Goal: Transaction & Acquisition: Register for event/course

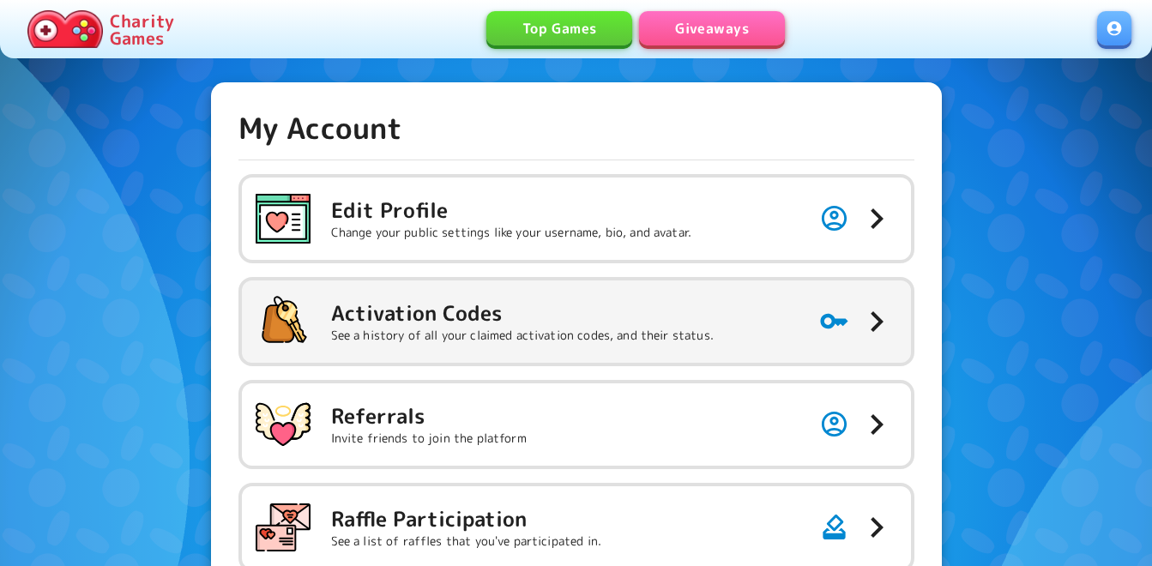
click at [497, 309] on h5 "Activation Codes" at bounding box center [522, 312] width 382 height 27
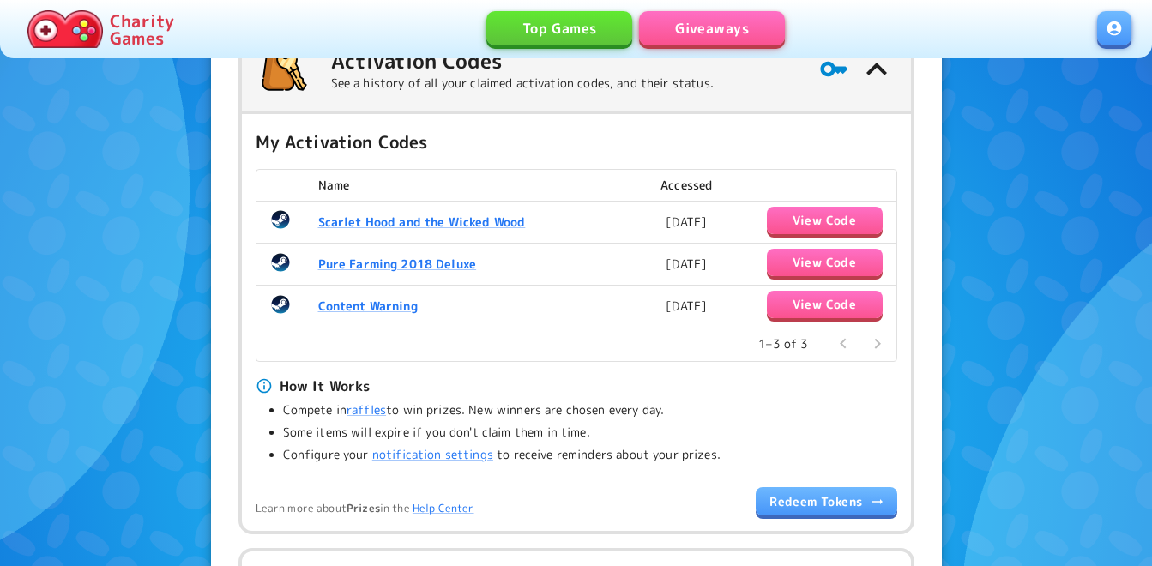
scroll to position [257, 0]
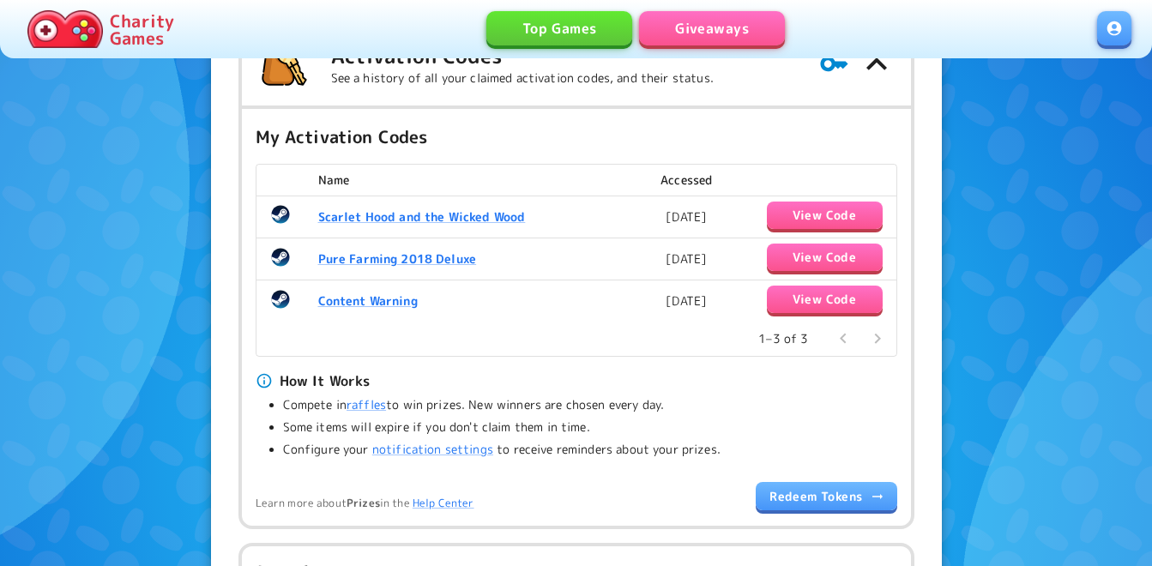
click at [689, 15] on link "Giveaways" at bounding box center [712, 28] width 146 height 34
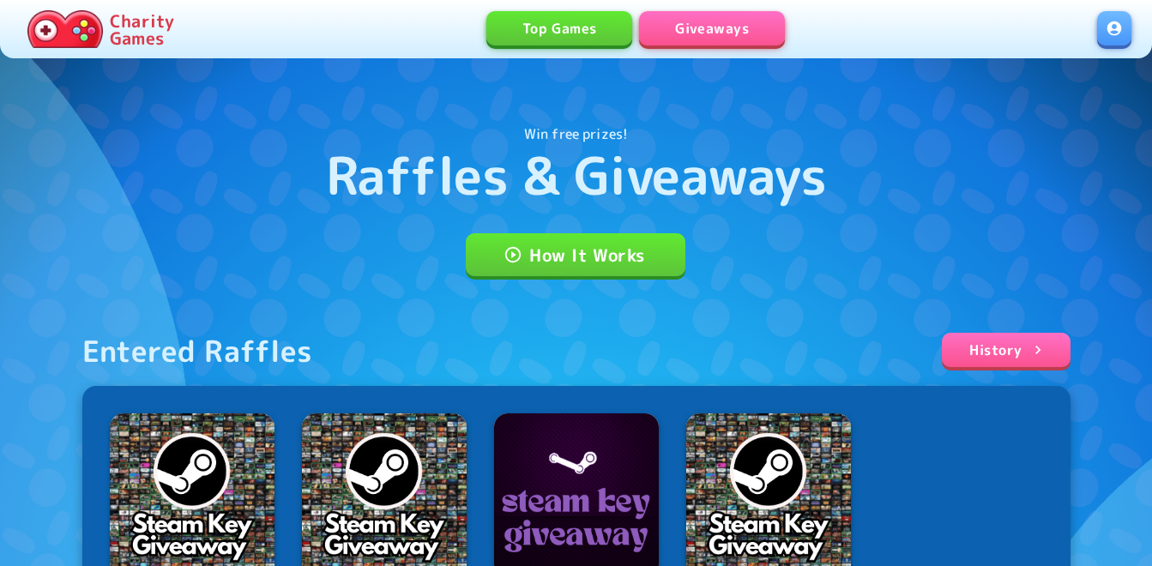
click at [1105, 32] on link at bounding box center [1114, 28] width 34 height 34
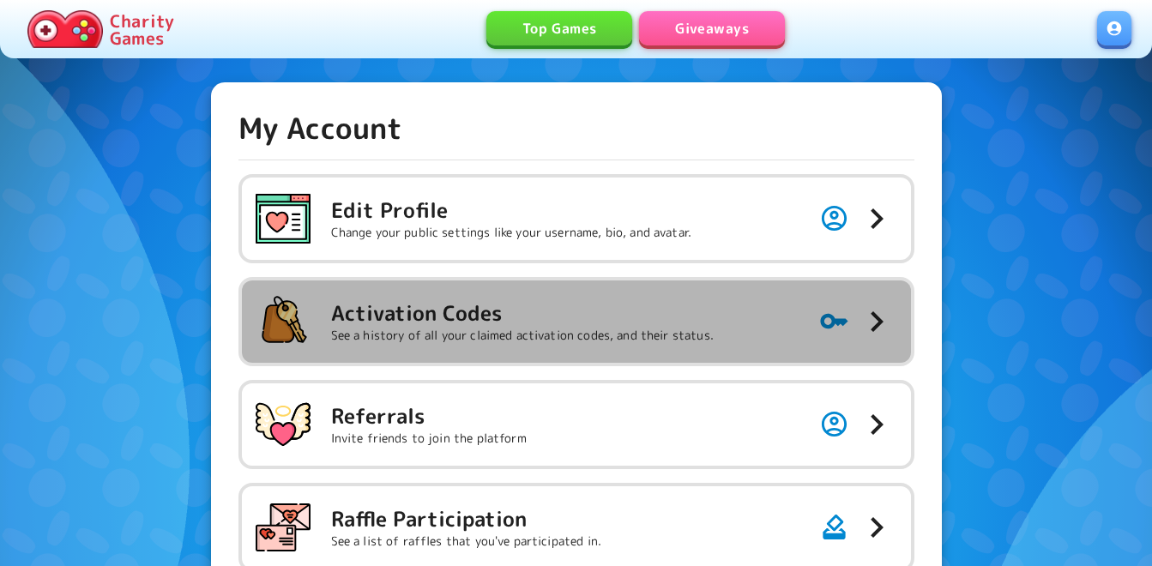
click at [608, 340] on p "See a history of all your claimed activation codes, and their status." at bounding box center [522, 335] width 382 height 17
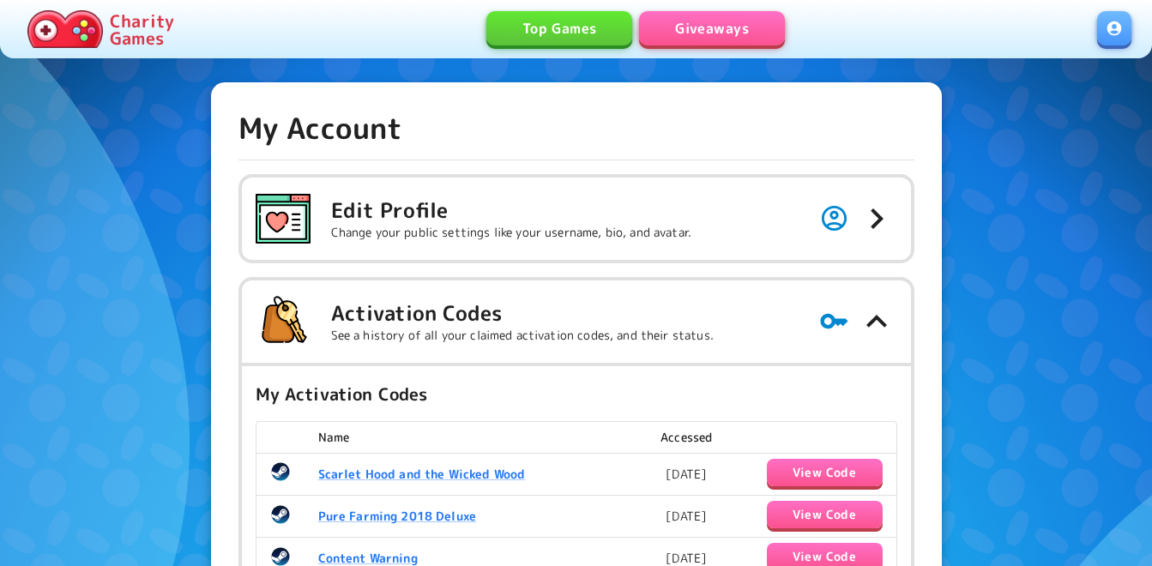
click at [701, 19] on link "Giveaways" at bounding box center [712, 28] width 146 height 34
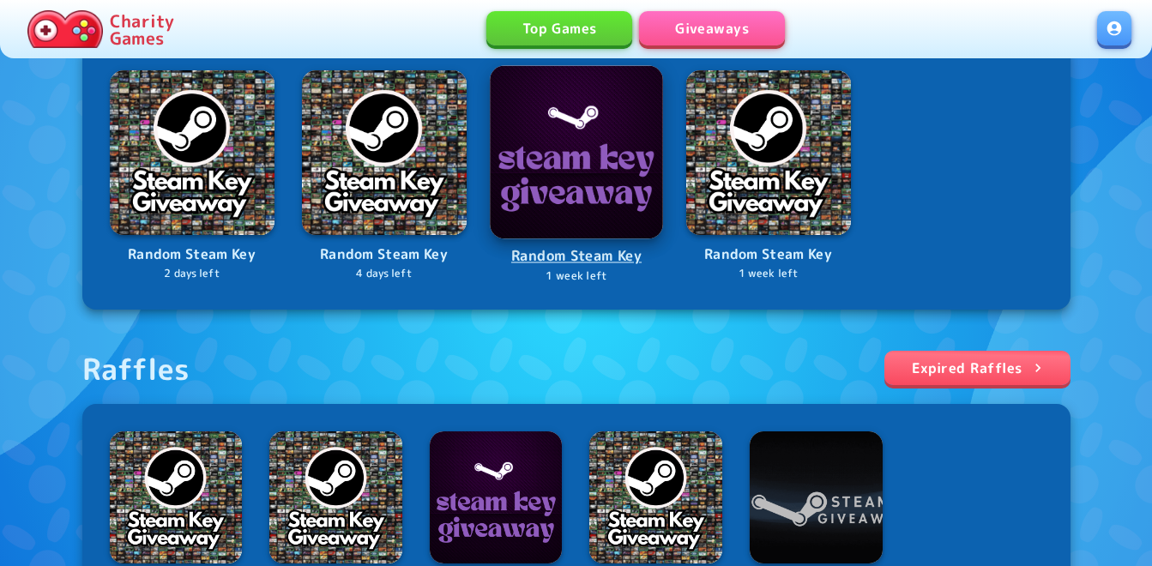
scroll to position [600, 0]
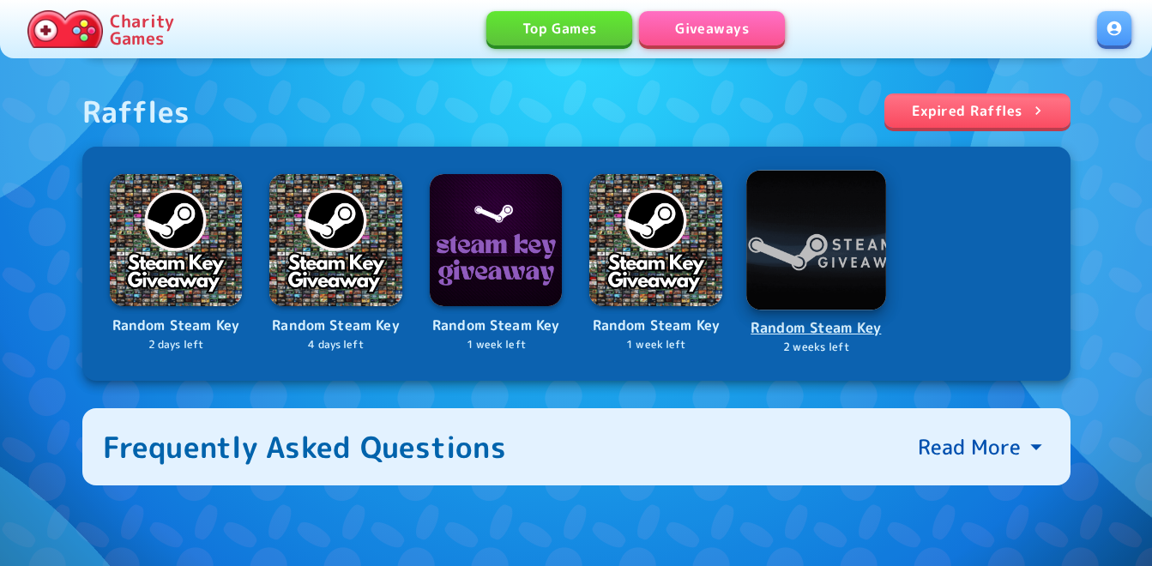
click at [770, 211] on img at bounding box center [816, 240] width 140 height 140
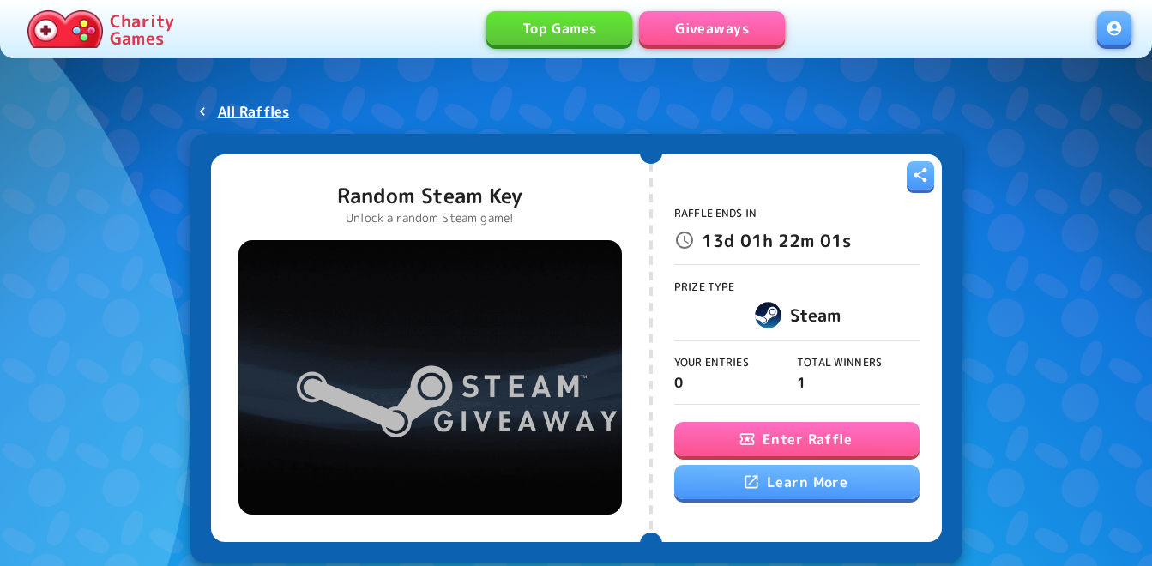
click at [808, 441] on button "Enter Raffle" at bounding box center [796, 439] width 245 height 34
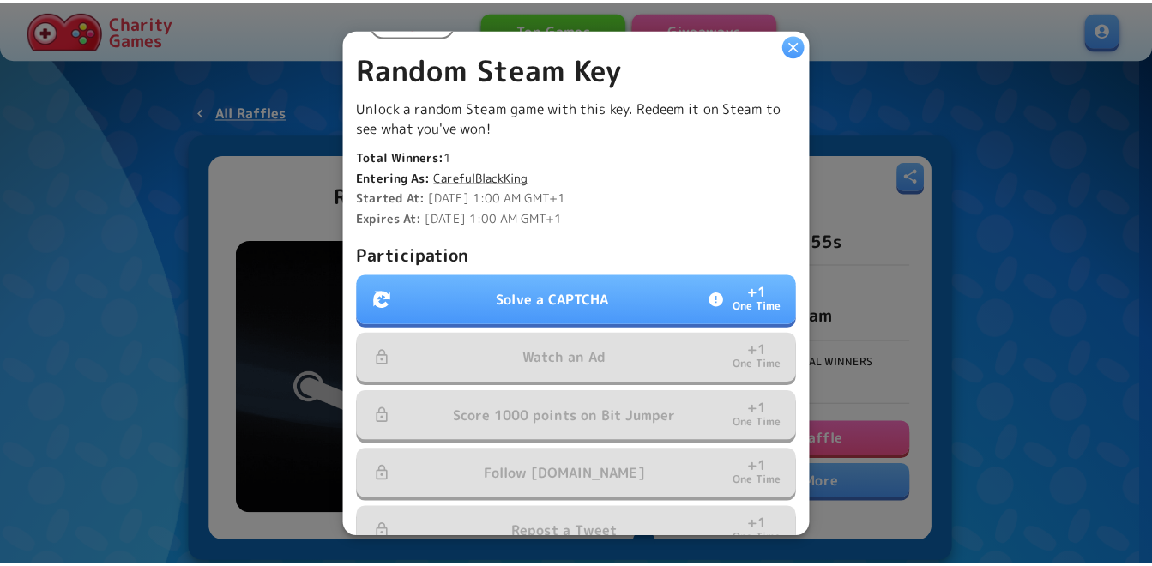
scroll to position [429, 0]
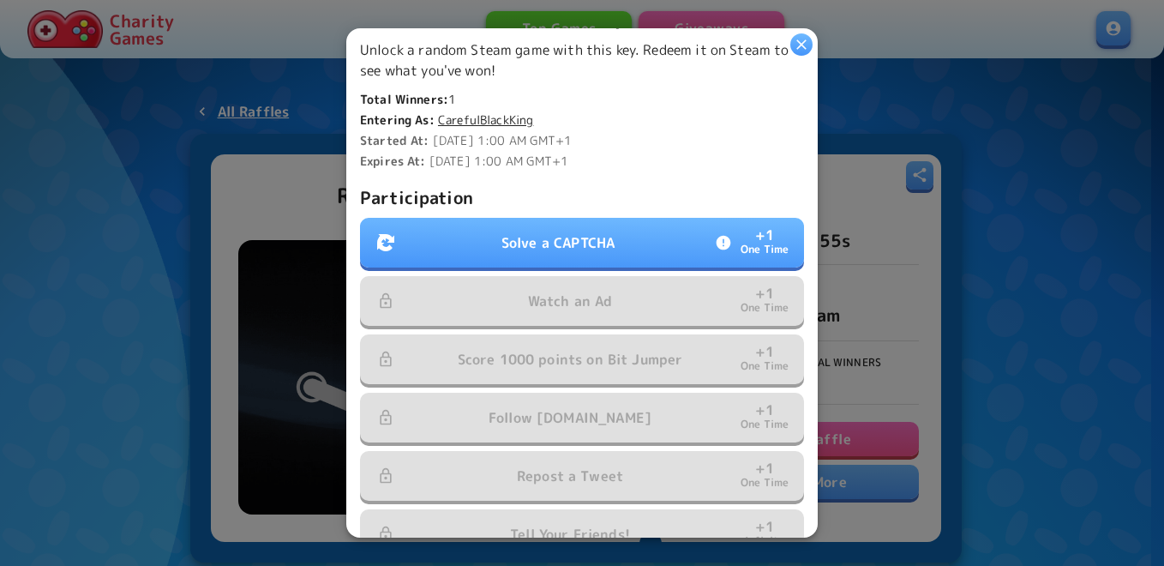
click at [508, 242] on p "Solve a CAPTCHA" at bounding box center [558, 242] width 113 height 21
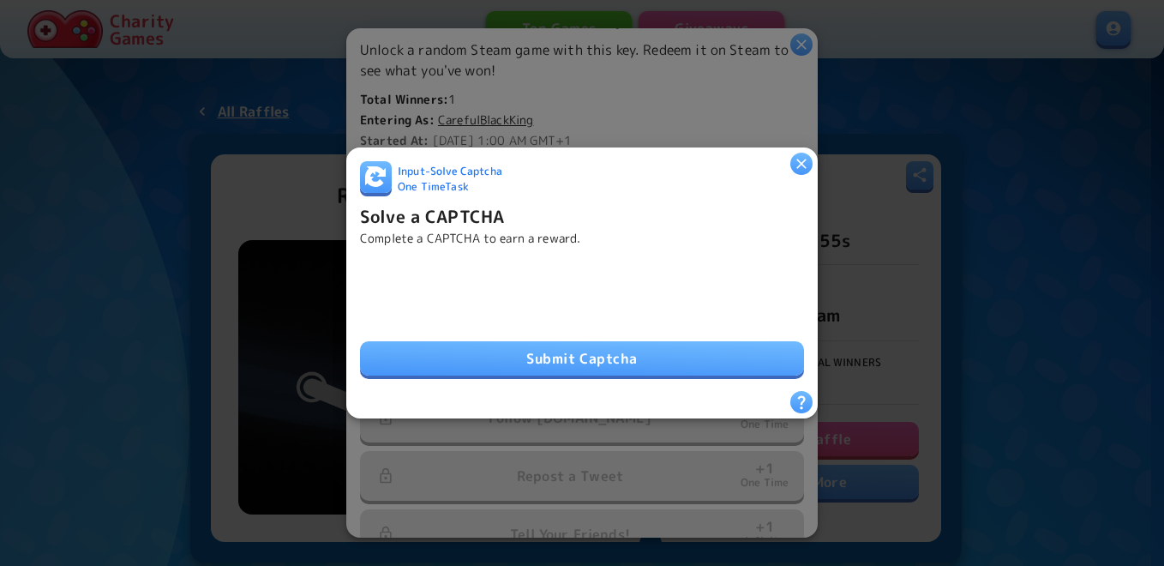
click at [659, 359] on button "Submit Captcha" at bounding box center [582, 358] width 444 height 34
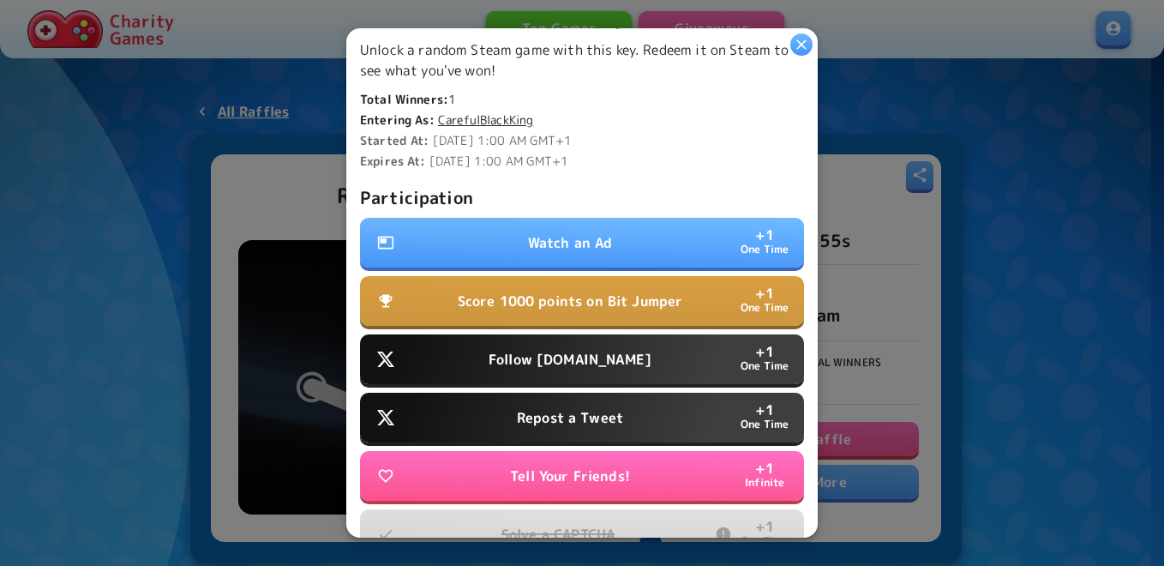
click at [558, 363] on button "Follow Water.org + 1 One Time" at bounding box center [582, 359] width 444 height 50
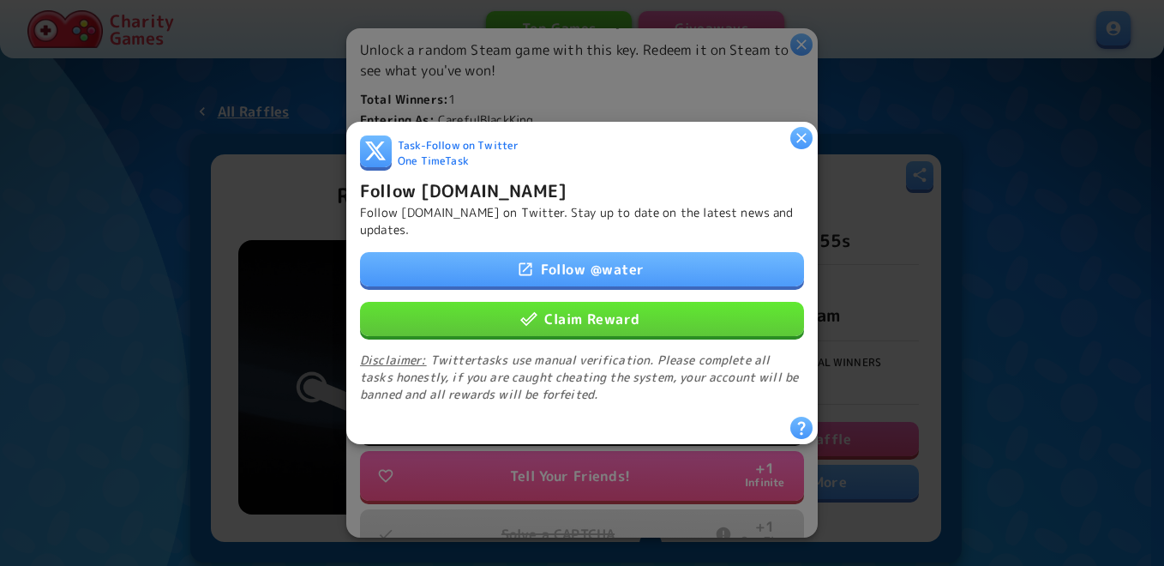
click at [568, 310] on button "Claim Reward" at bounding box center [582, 319] width 444 height 34
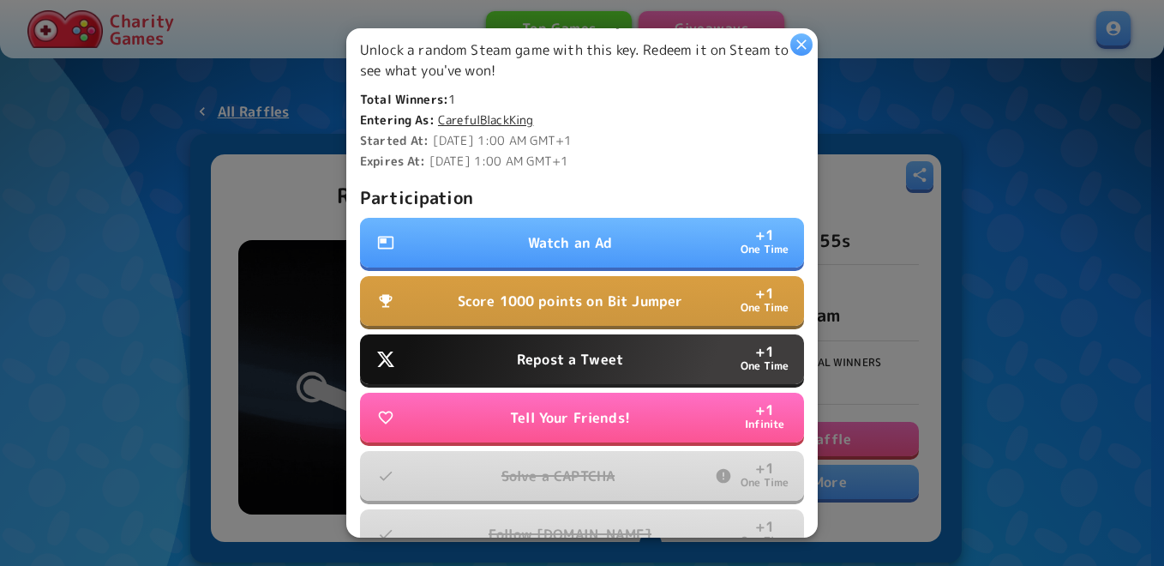
click at [631, 334] on button "Repost a Tweet + 1 One Time" at bounding box center [582, 359] width 444 height 50
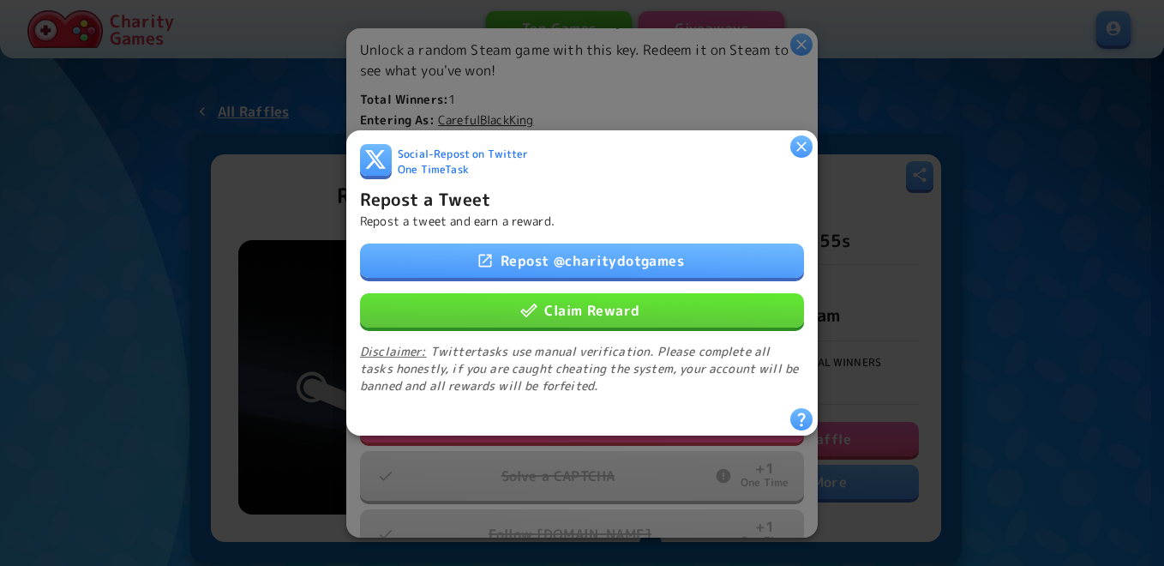
click at [550, 309] on button "Claim Reward" at bounding box center [582, 310] width 444 height 34
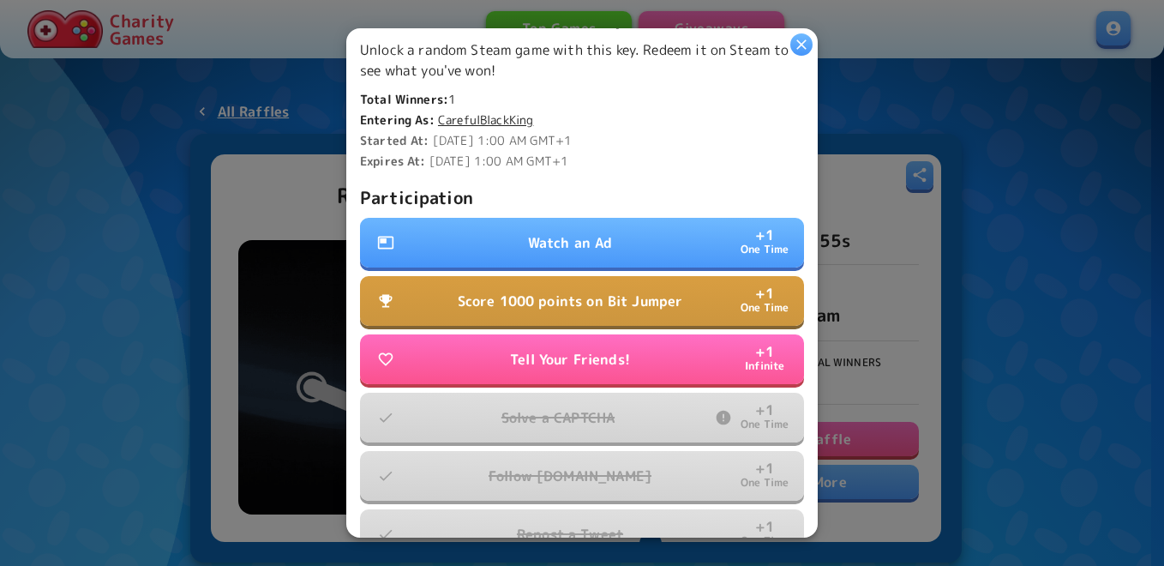
click at [581, 246] on button "Watch an Ad + 1 One Time" at bounding box center [582, 243] width 444 height 50
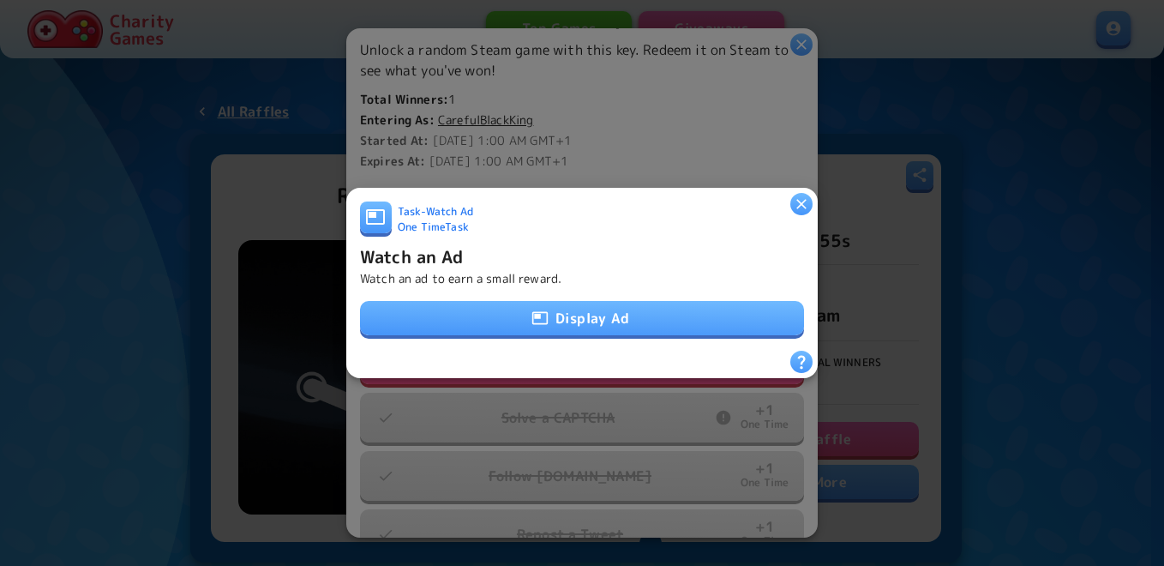
click at [565, 316] on button "Display Ad" at bounding box center [582, 318] width 444 height 34
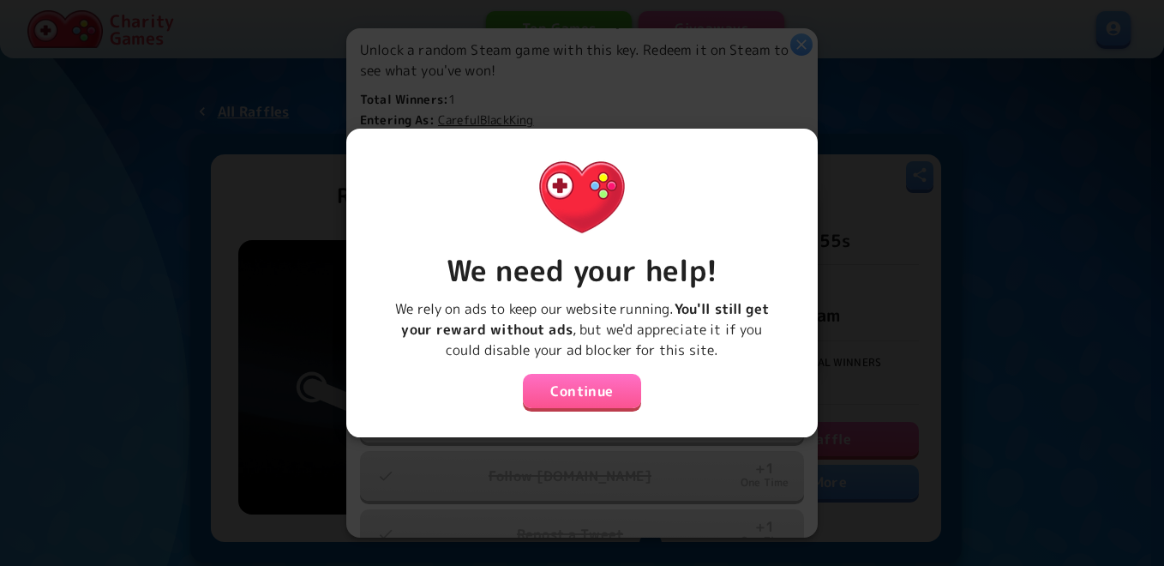
click at [570, 399] on button "Continue" at bounding box center [582, 391] width 118 height 34
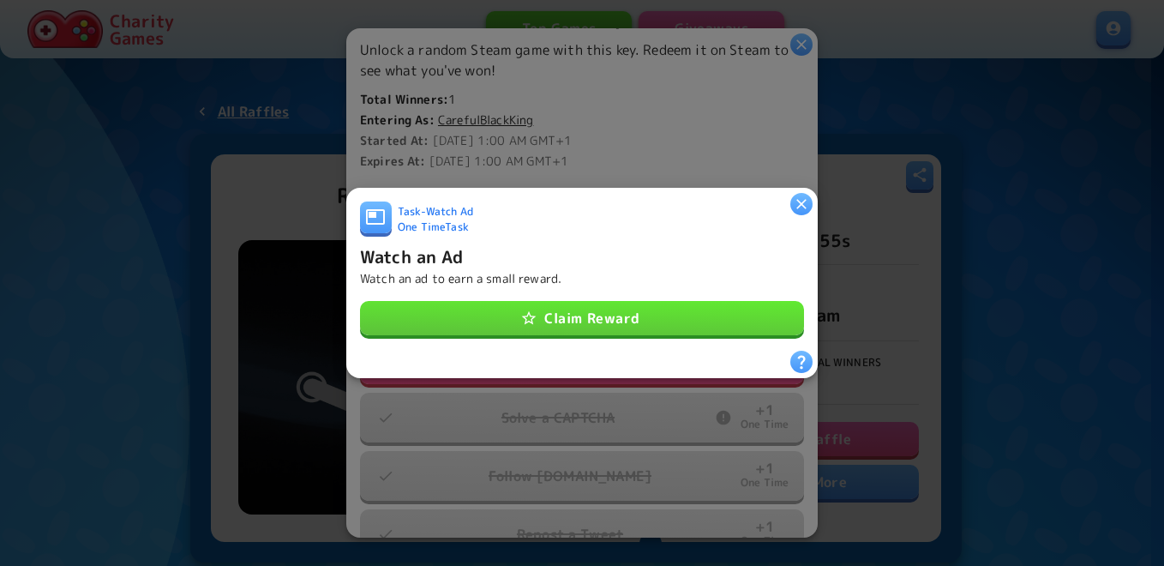
click at [597, 303] on button "Claim Reward" at bounding box center [582, 318] width 444 height 34
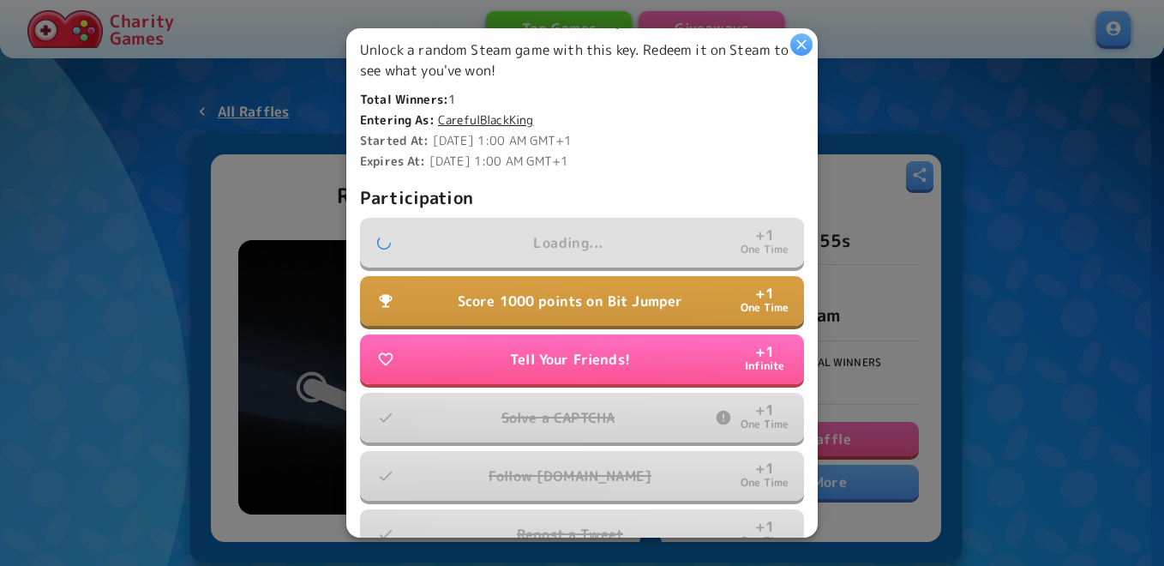
click at [585, 298] on p "Score 1000 points on Bit Jumper" at bounding box center [571, 301] width 226 height 21
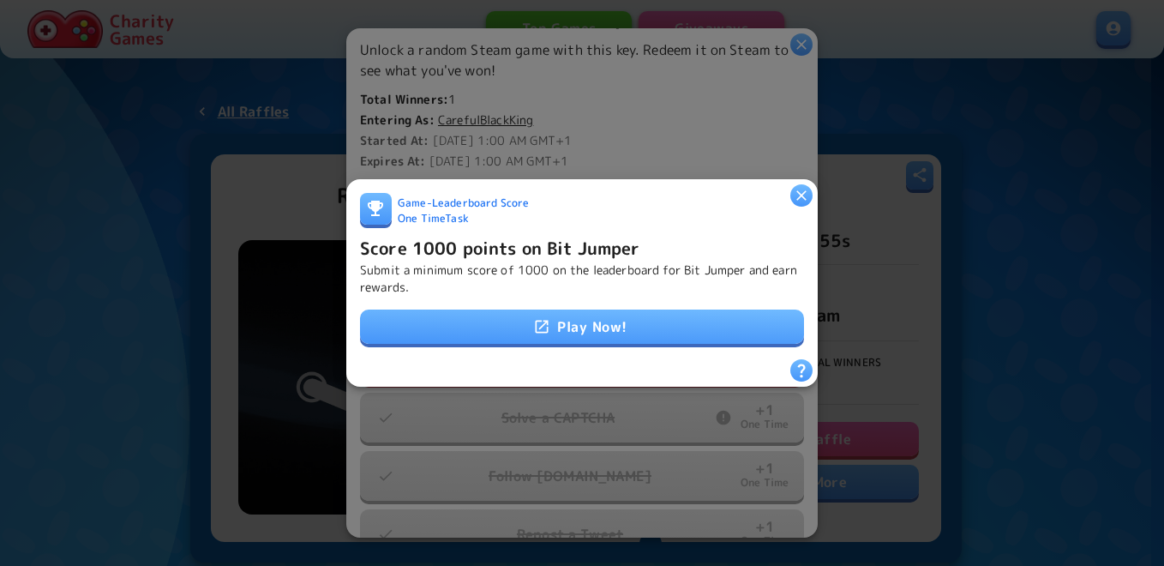
click at [579, 336] on link "Play Now!" at bounding box center [582, 327] width 444 height 34
click at [460, 234] on h6 "Score 1000 points on Bit Jumper" at bounding box center [500, 247] width 280 height 27
click at [467, 238] on h6 "Score 1000 points on Bit Jumper" at bounding box center [500, 247] width 280 height 27
click at [658, 253] on div "Score 1000 points on Bit Jumper Submit a minimum score of 1000 on the leaderboa…" at bounding box center [582, 265] width 444 height 62
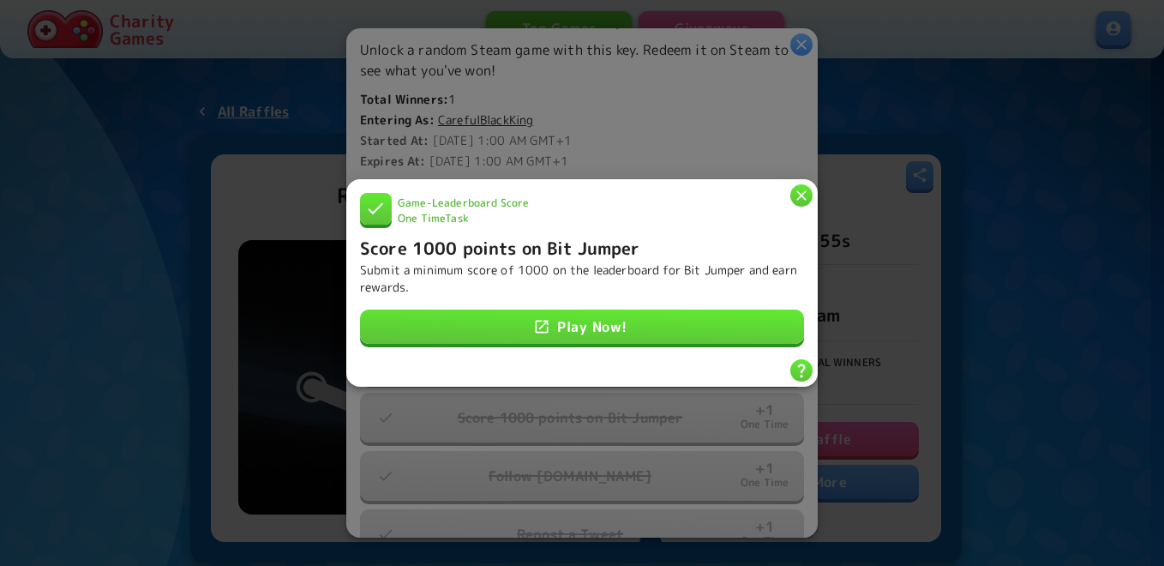
click at [804, 187] on icon "button" at bounding box center [801, 195] width 17 height 17
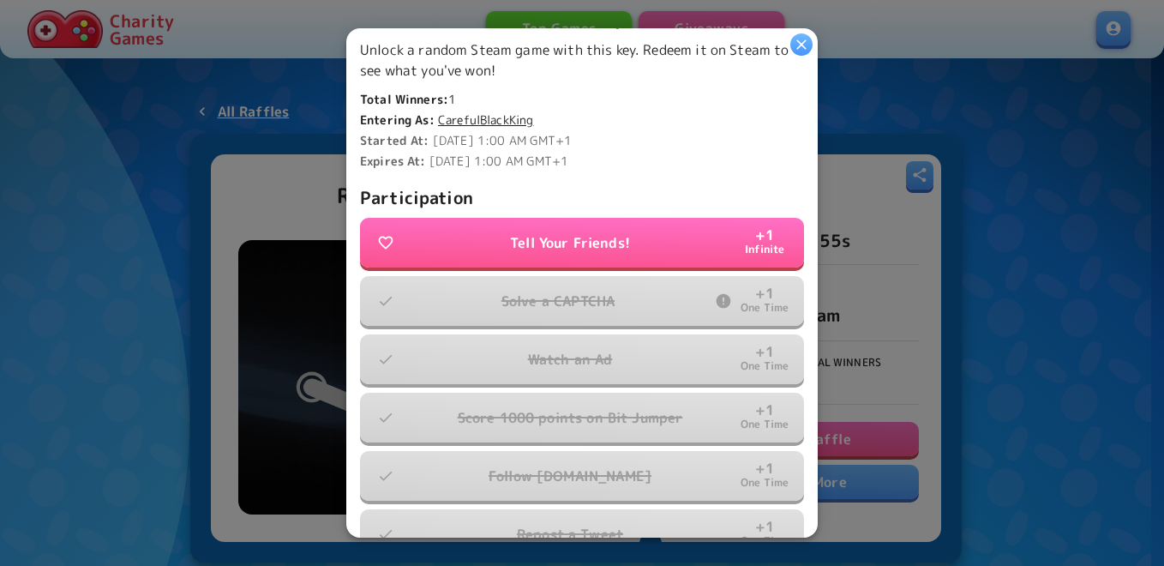
click at [799, 45] on icon "button" at bounding box center [801, 44] width 17 height 17
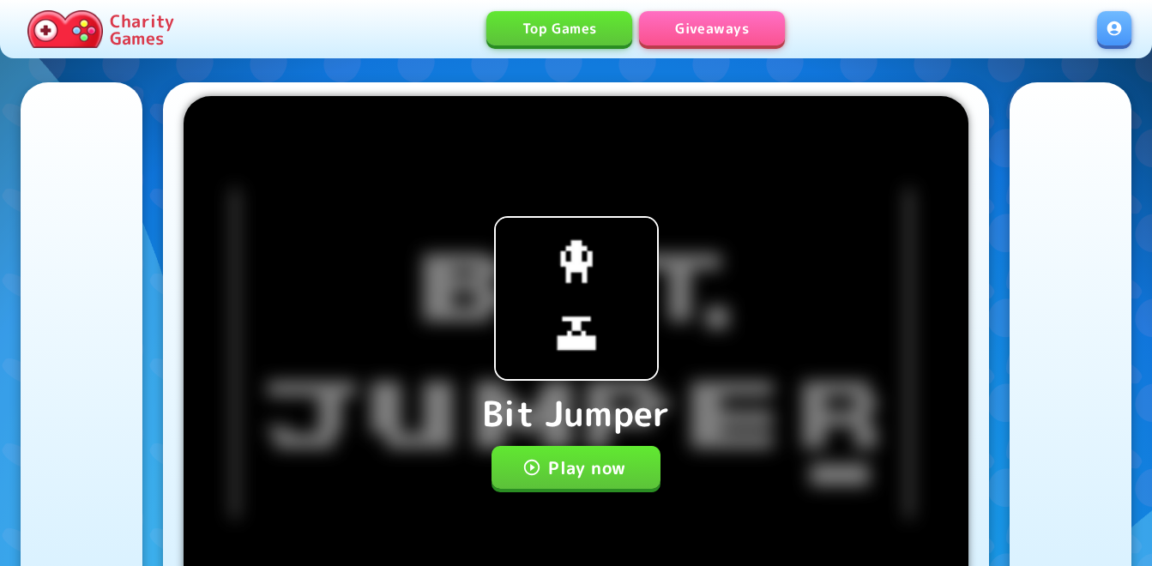
click at [643, 483] on button "Play now" at bounding box center [575, 467] width 169 height 43
